Goal: Information Seeking & Learning: Learn about a topic

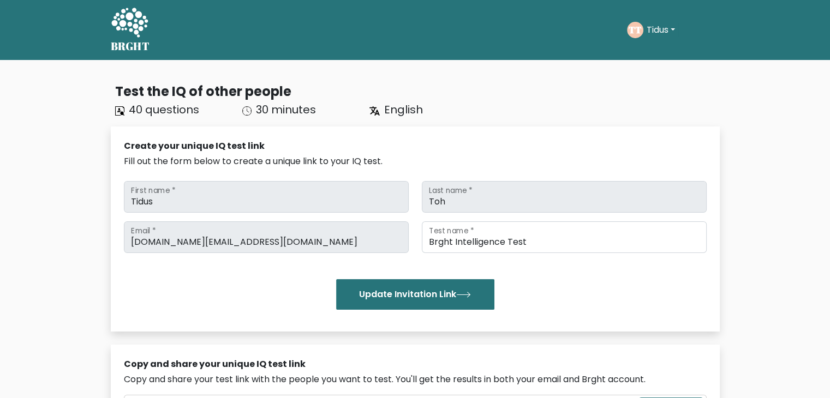
scroll to position [337, 0]
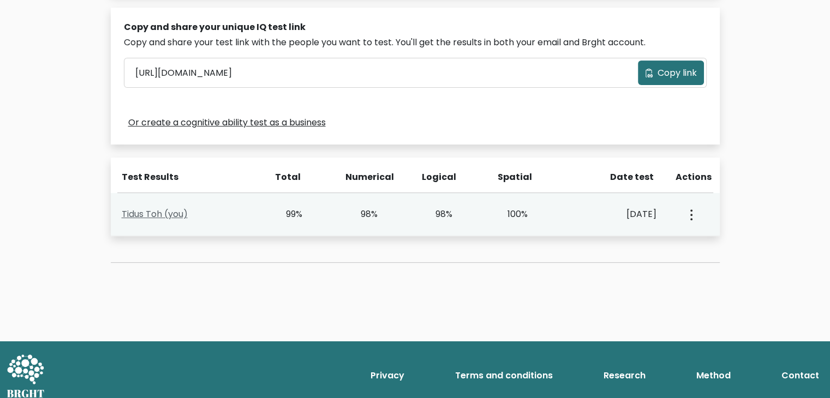
click at [146, 209] on link "Tidus Toh (you)" at bounding box center [155, 214] width 66 height 13
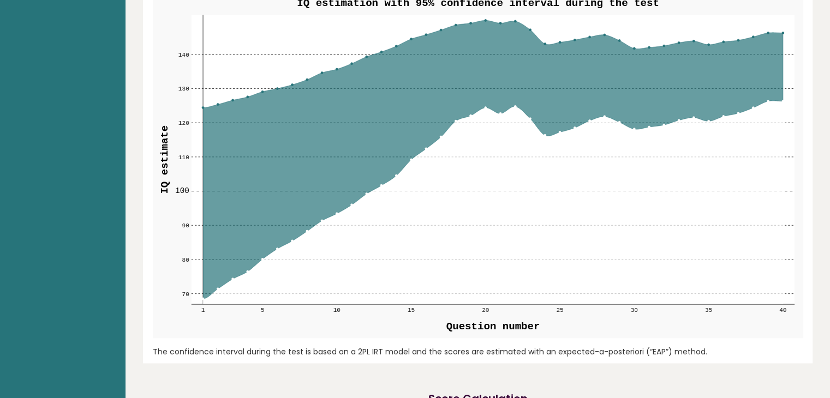
scroll to position [1251, 0]
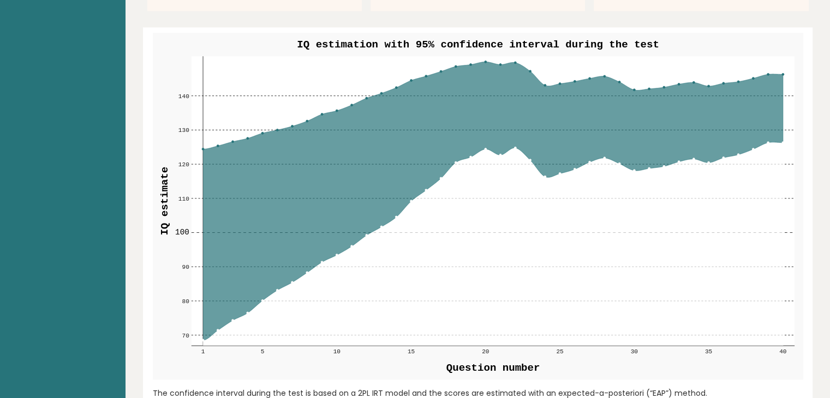
click at [292, 125] on circle at bounding box center [292, 126] width 2 height 2
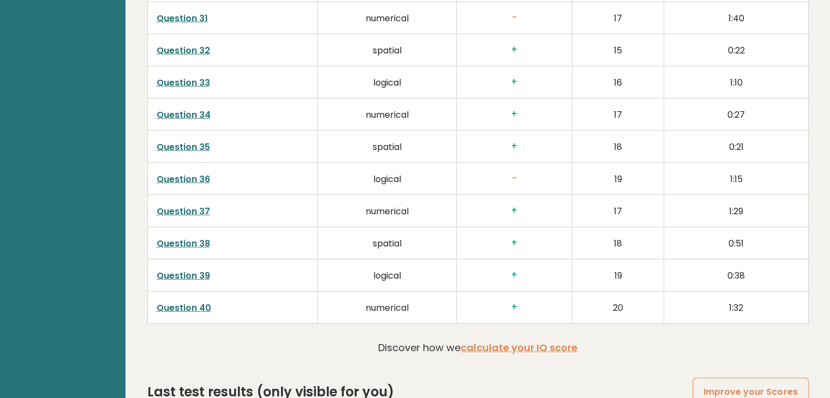
scroll to position [2787, 0]
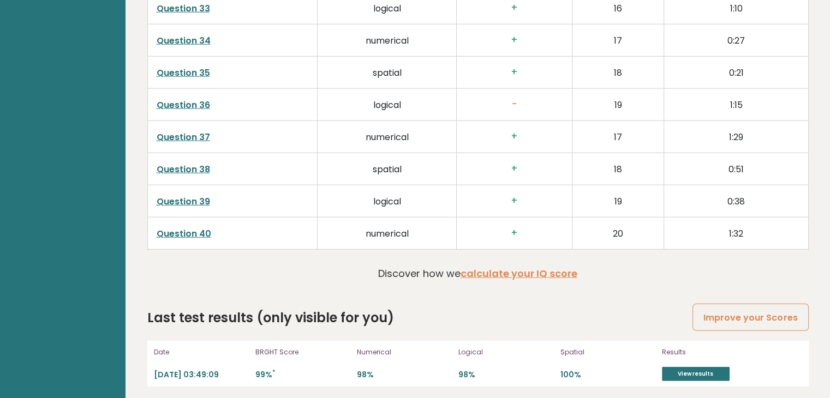
click at [189, 228] on link "Question 40" at bounding box center [184, 234] width 55 height 13
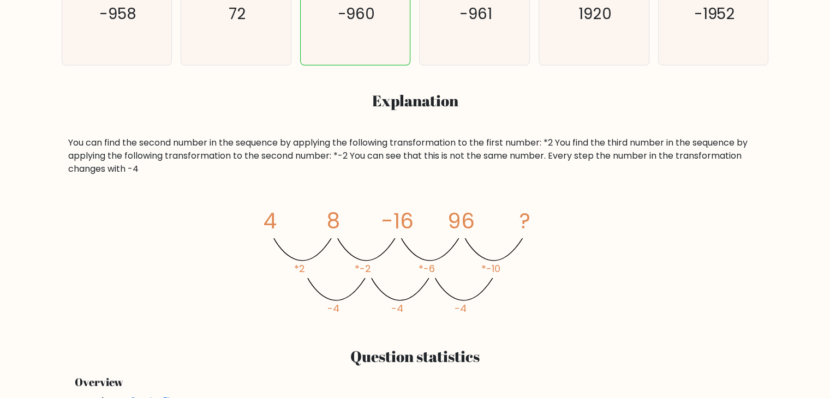
scroll to position [407, 0]
